Goal: Task Accomplishment & Management: Use online tool/utility

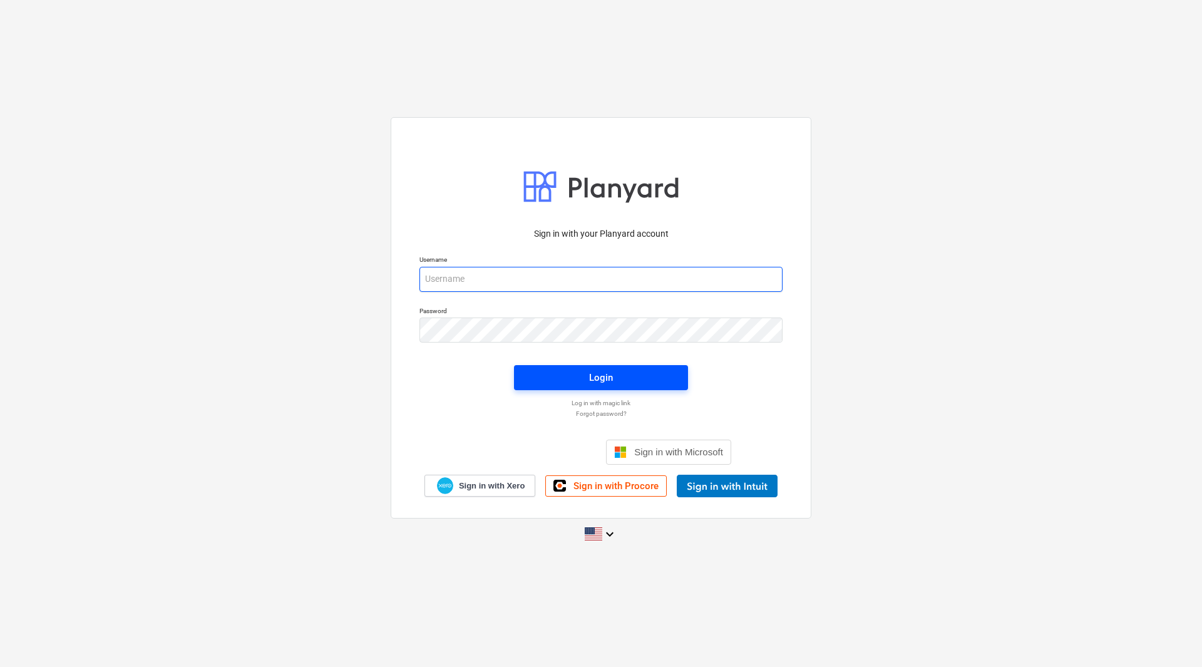
type input "[PERSON_NAME][EMAIL_ADDRESS][DOMAIN_NAME]"
click at [590, 374] on div "Login" at bounding box center [601, 377] width 24 height 16
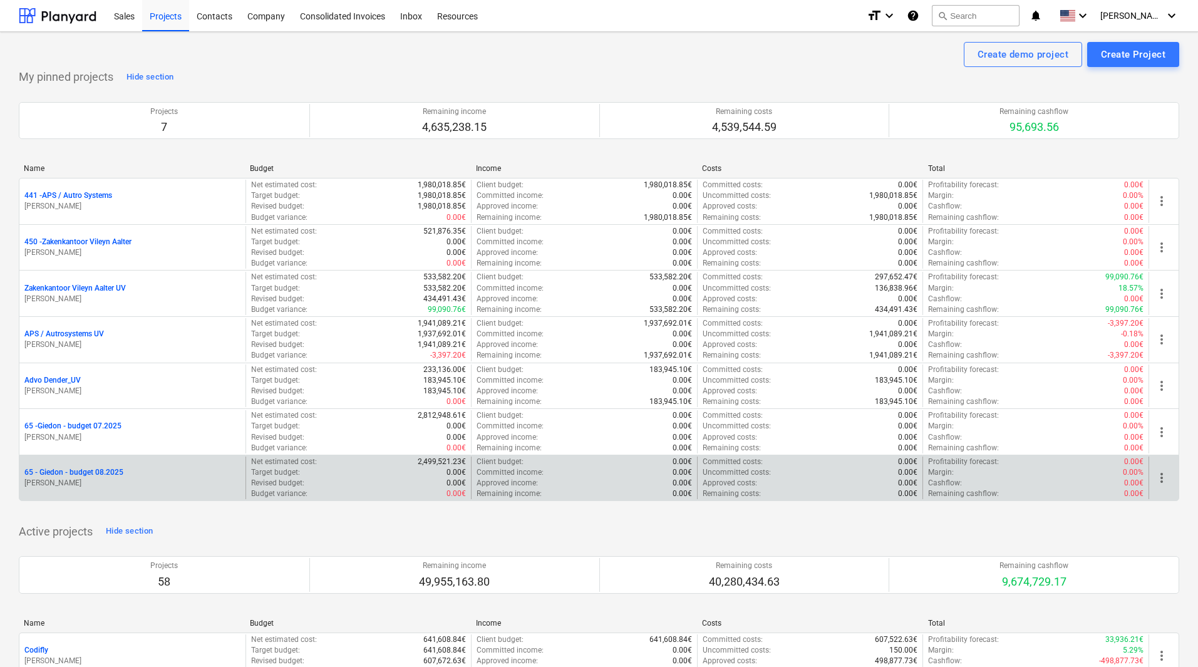
click at [77, 470] on p "65 - Giedon - budget 08.2025" at bounding box center [73, 472] width 99 height 11
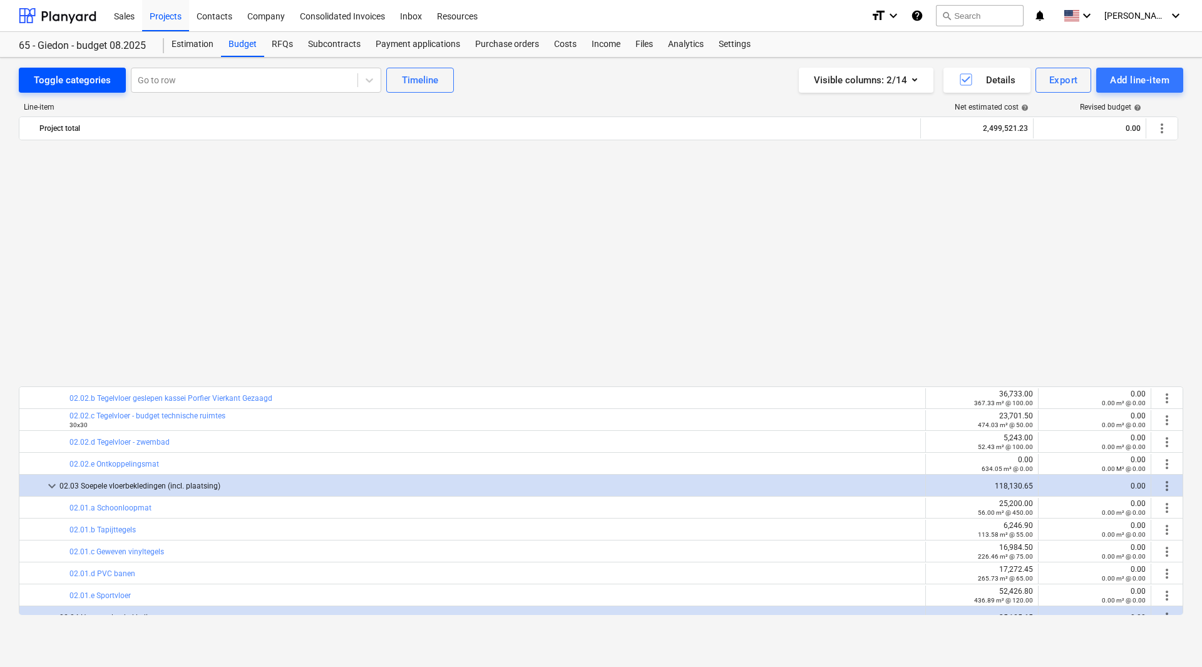
scroll to position [1690, 0]
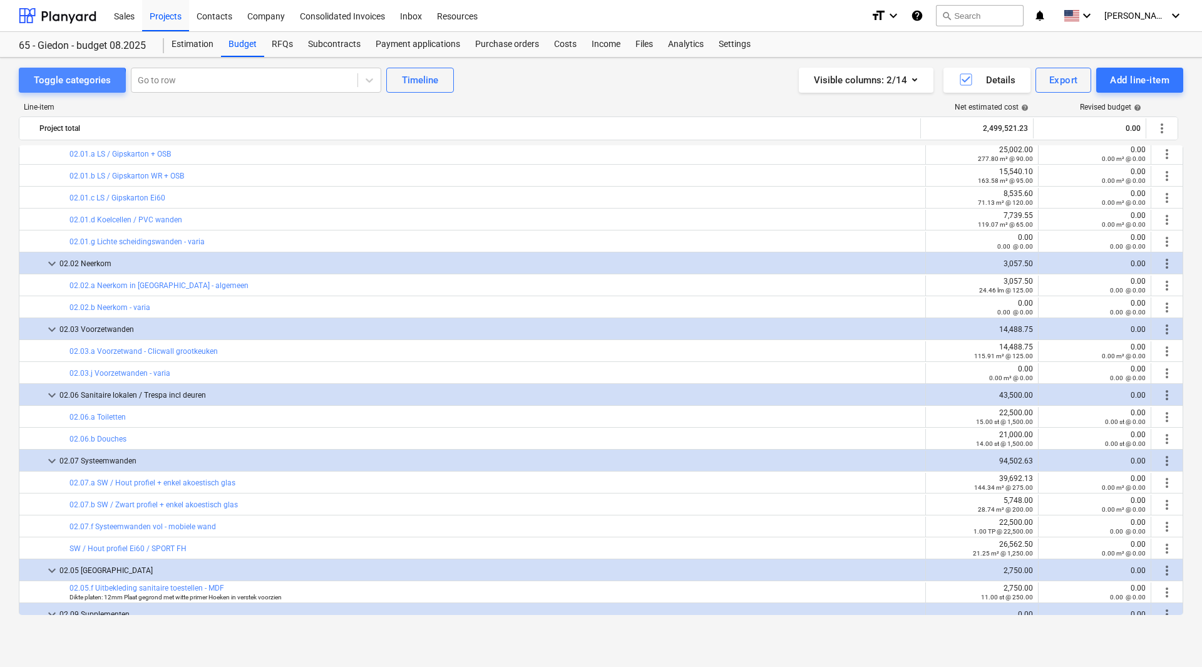
click at [59, 86] on div "Toggle categories" at bounding box center [72, 80] width 77 height 16
click at [188, 46] on div "Estimation" at bounding box center [192, 44] width 57 height 25
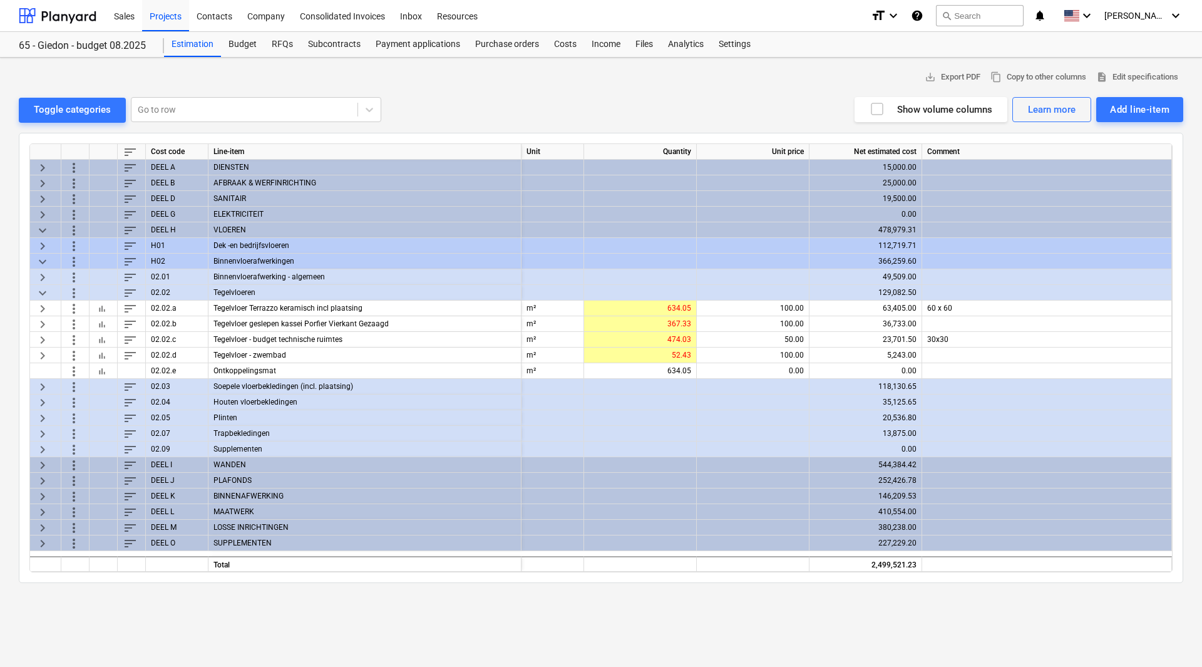
click at [225, 208] on div "ELEKTRICITEIT" at bounding box center [364, 215] width 313 height 16
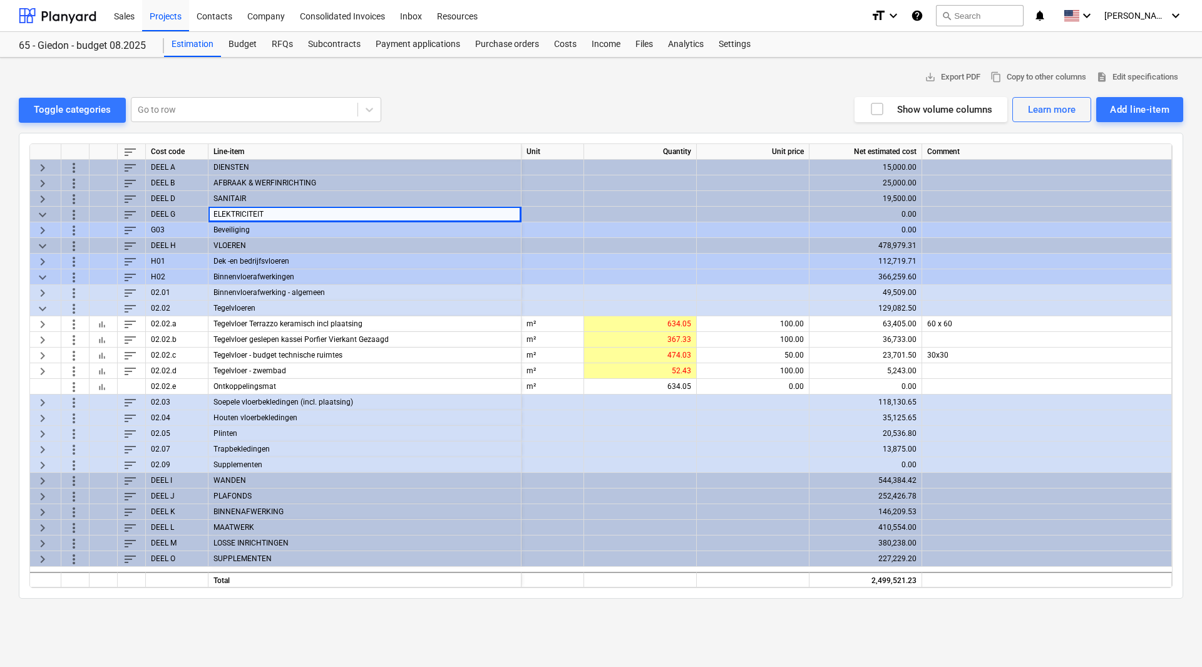
click at [237, 226] on div "Beveiliging" at bounding box center [364, 230] width 313 height 16
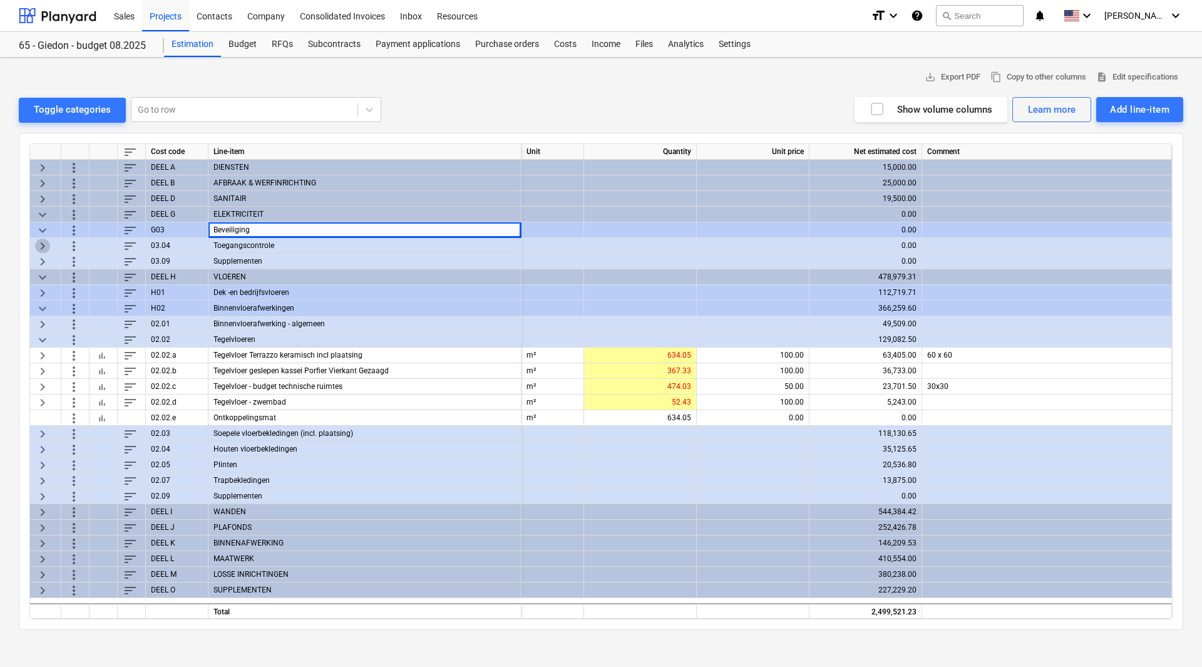
click at [44, 245] on span "keyboard_arrow_right" at bounding box center [42, 245] width 15 height 15
